Goal: Check status: Check status

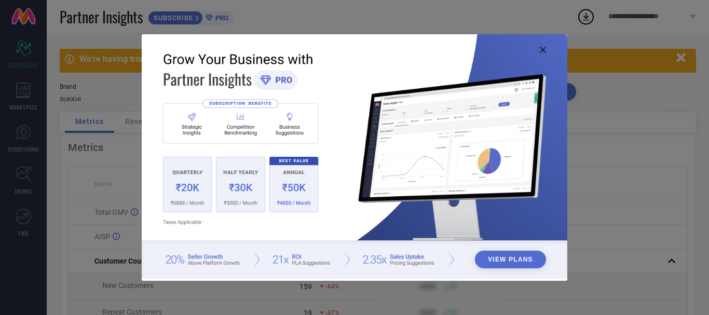
click at [546, 53] on img at bounding box center [354, 156] width 425 height 244
click at [541, 51] on icon at bounding box center [543, 50] width 6 height 6
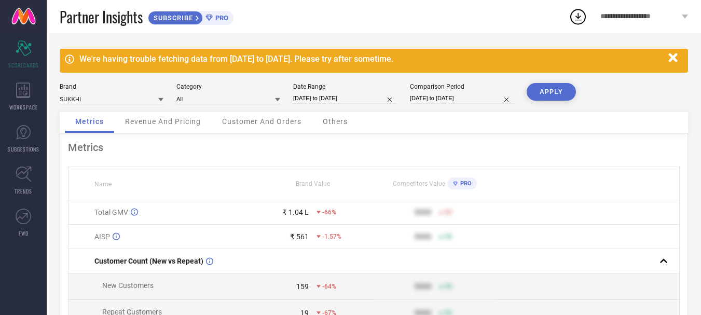
click at [274, 121] on span "Customer And Orders" at bounding box center [261, 121] width 79 height 8
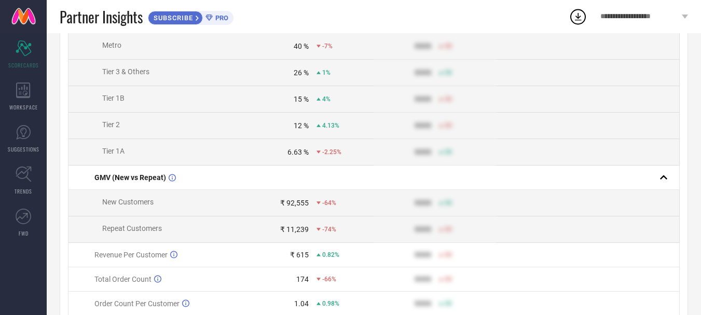
scroll to position [503, 0]
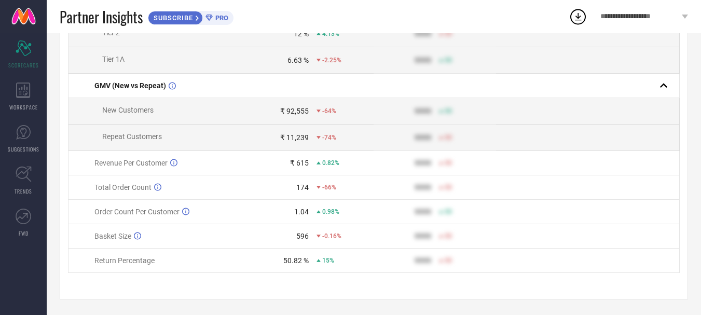
click at [298, 265] on td "50.82 % 15%" at bounding box center [313, 261] width 122 height 24
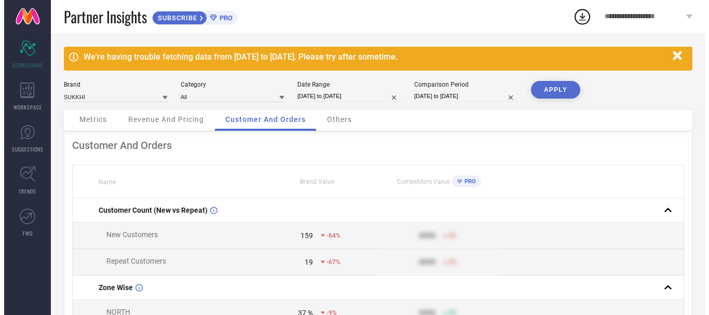
scroll to position [0, 0]
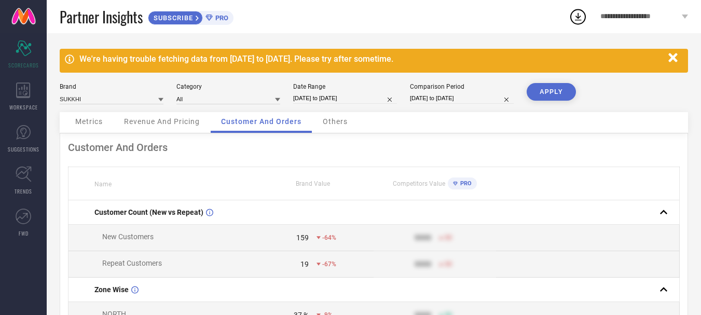
click at [334, 98] on input "[DATE] to [DATE]" at bounding box center [345, 98] width 104 height 11
select select "6"
select select "2025"
select select "7"
select select "2025"
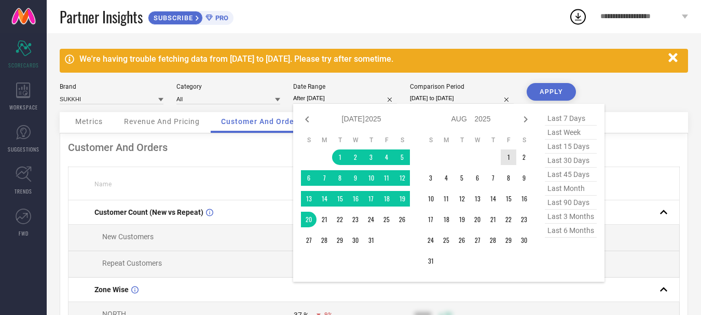
click at [511, 154] on td "1" at bounding box center [509, 157] width 16 height 16
type input "[DATE] to [DATE]"
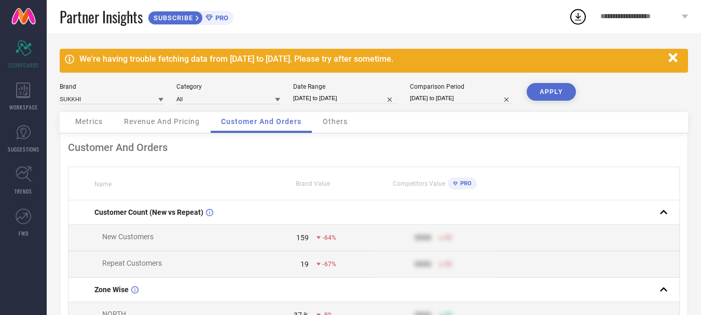
click at [370, 97] on input "[DATE] to [DATE]" at bounding box center [345, 98] width 104 height 11
select select "7"
select select "2025"
select select "8"
select select "2025"
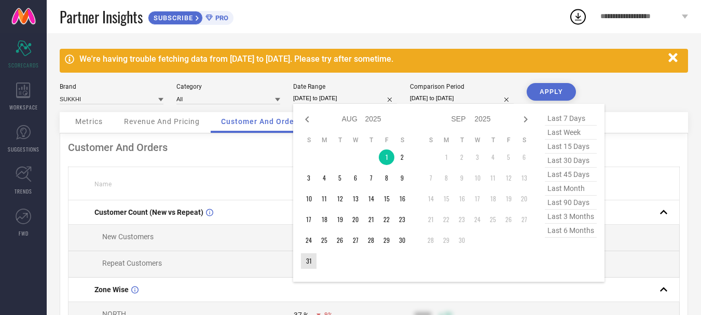
type input "After [DATE]"
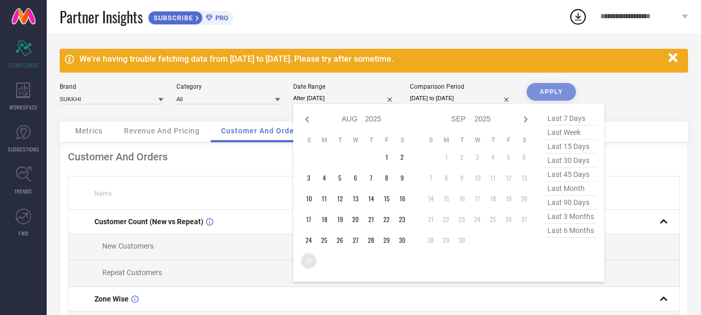
click at [305, 256] on td "31" at bounding box center [309, 261] width 16 height 16
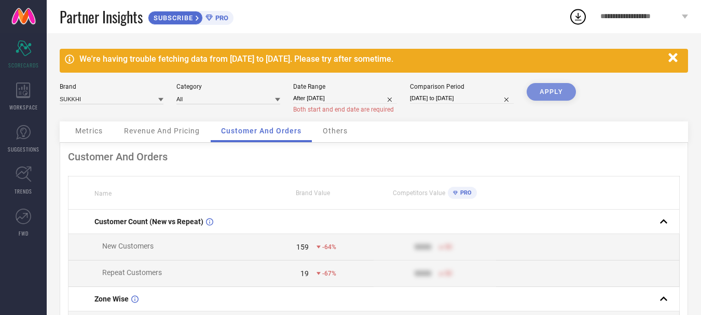
click at [537, 90] on div "APPLY" at bounding box center [551, 102] width 49 height 38
click at [356, 102] on input "After [DATE]" at bounding box center [345, 98] width 104 height 11
select select "7"
select select "2025"
select select "8"
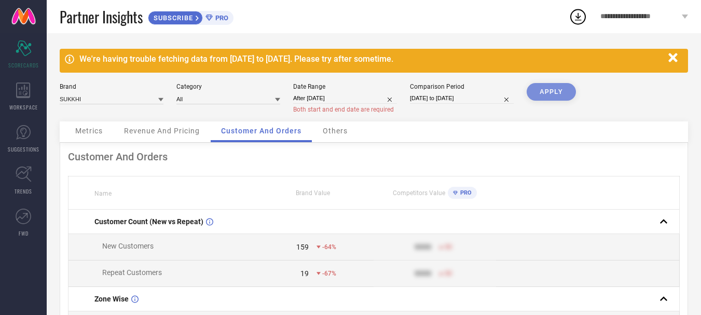
select select "2025"
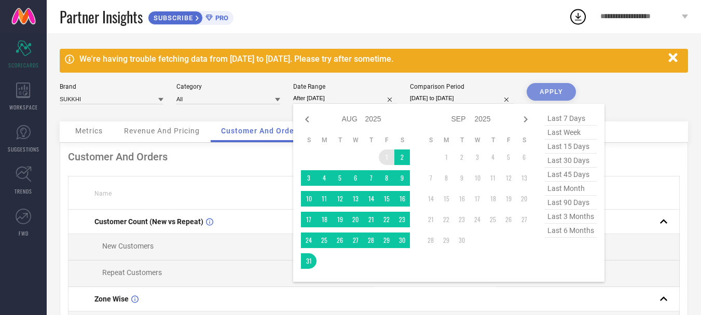
type input "[DATE] to [DATE]"
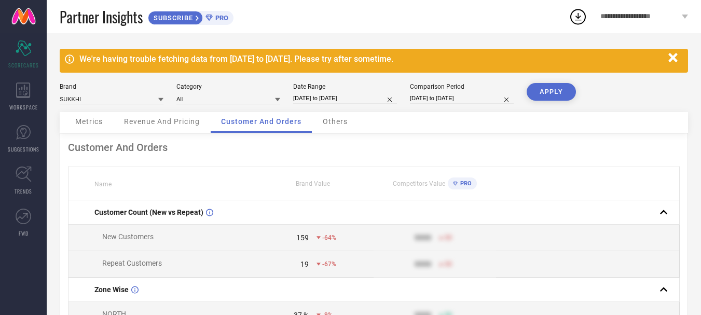
click at [543, 88] on button "APPLY" at bounding box center [551, 92] width 49 height 18
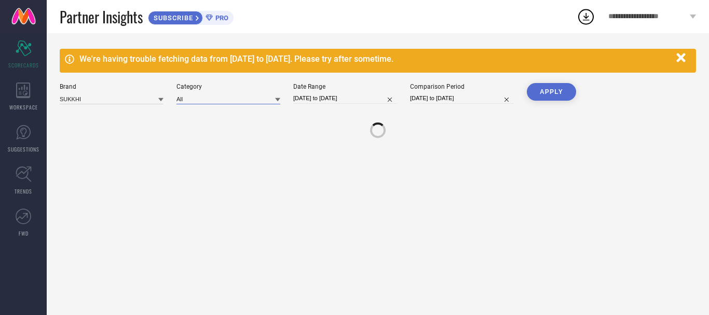
click at [206, 98] on input at bounding box center [228, 98] width 104 height 11
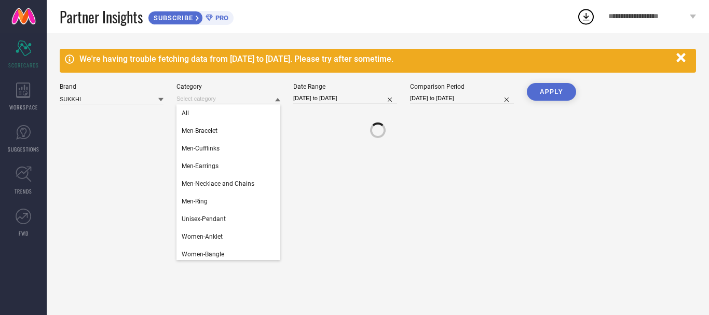
click at [304, 173] on div "We're having trouble fetching data from [DATE] to [DATE]. Please try after some…" at bounding box center [378, 174] width 662 height 282
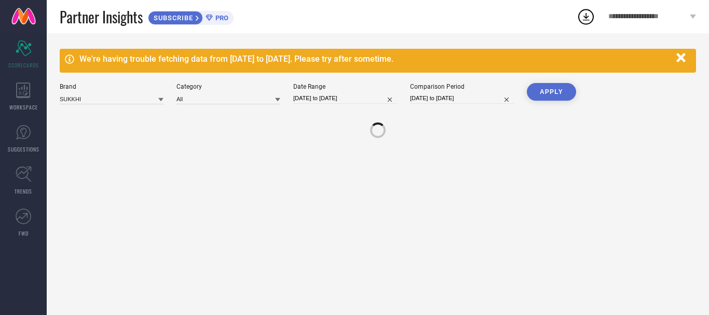
click at [679, 60] on icon "button" at bounding box center [680, 57] width 9 height 9
